Goal: Task Accomplishment & Management: Manage account settings

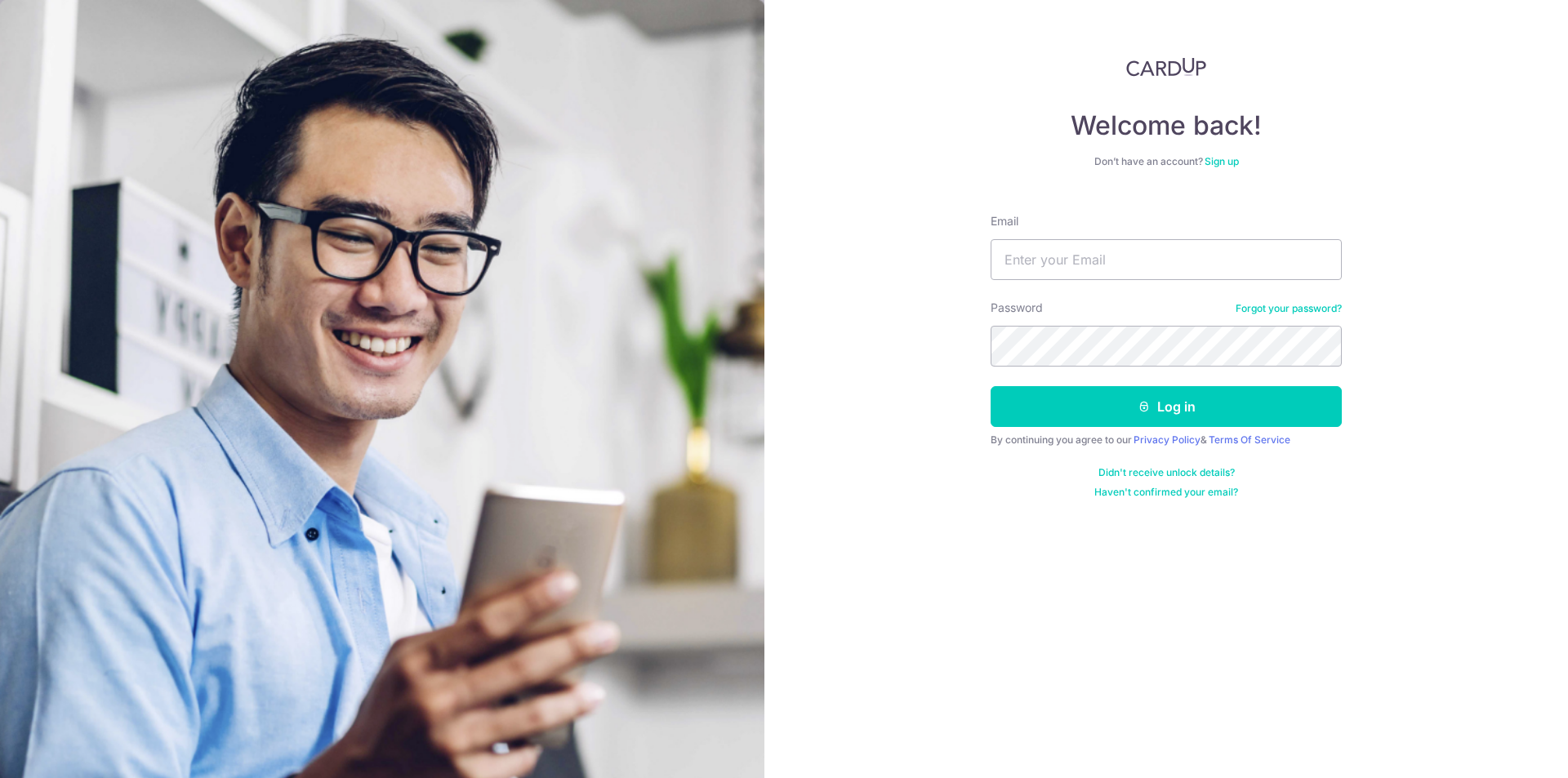
click at [1087, 270] on input "Email" at bounding box center [1165, 259] width 351 height 41
type input "[EMAIL_ADDRESS][DOMAIN_NAME]"
click at [1092, 256] on input "Email" at bounding box center [1165, 259] width 351 height 41
type input "[EMAIL_ADDRESS][DOMAIN_NAME]"
click at [1101, 389] on button "Log in" at bounding box center [1165, 406] width 351 height 41
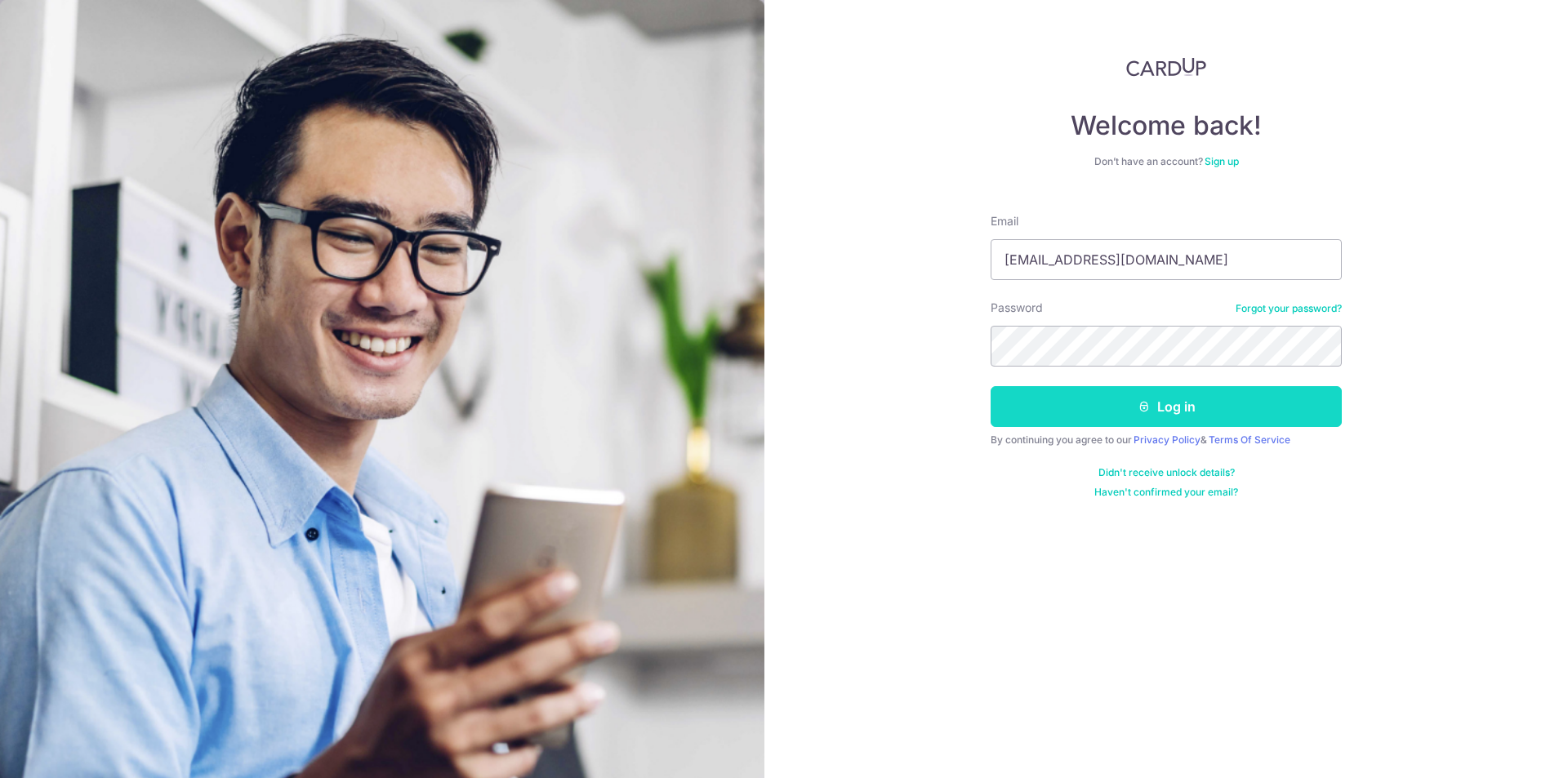
click at [1101, 389] on button "Log in" at bounding box center [1165, 406] width 351 height 41
